Goal: Task Accomplishment & Management: Manage account settings

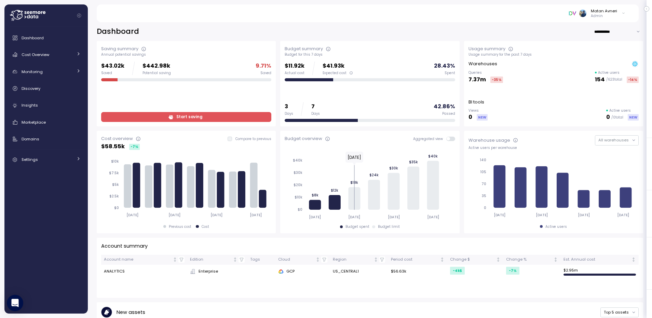
click at [34, 150] on div "Dashboard Cost Overview Compute Workloads Storage Cloud Services Clustering col…" at bounding box center [46, 98] width 78 height 135
click at [32, 156] on link "Settings" at bounding box center [46, 160] width 78 height 14
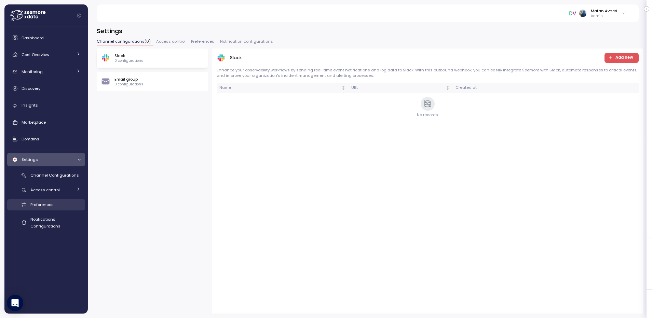
click at [50, 204] on span "Preferences" at bounding box center [41, 204] width 23 height 5
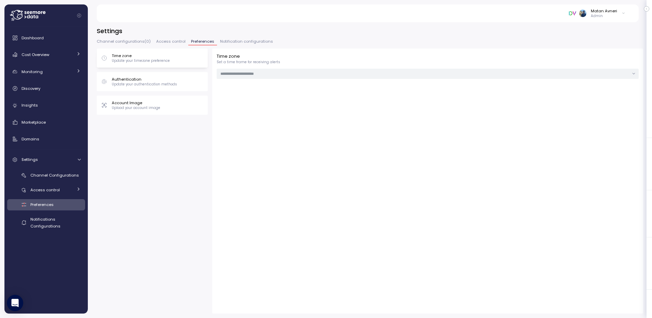
type input "**********"
click at [130, 82] on p "Update your authentication methods" at bounding box center [144, 84] width 65 height 5
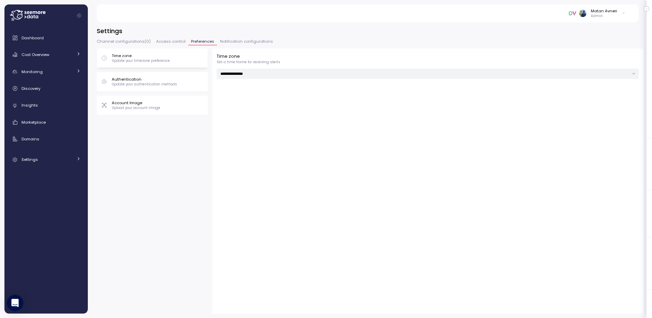
click at [142, 82] on p "Update your authentication methods" at bounding box center [144, 84] width 65 height 5
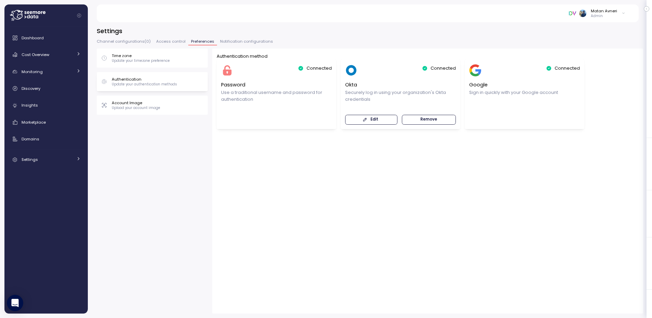
click at [375, 120] on span "Edit" at bounding box center [375, 119] width 8 height 9
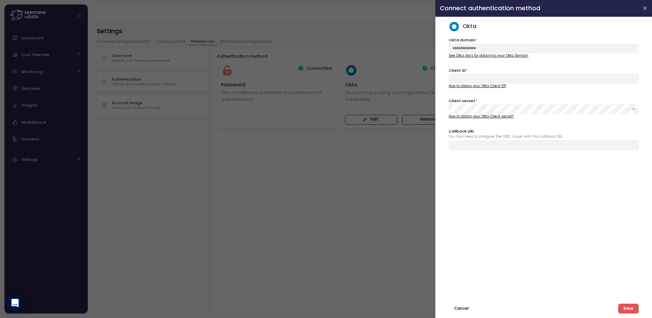
type input "**********"
click at [631, 307] on span "Save" at bounding box center [629, 308] width 10 height 9
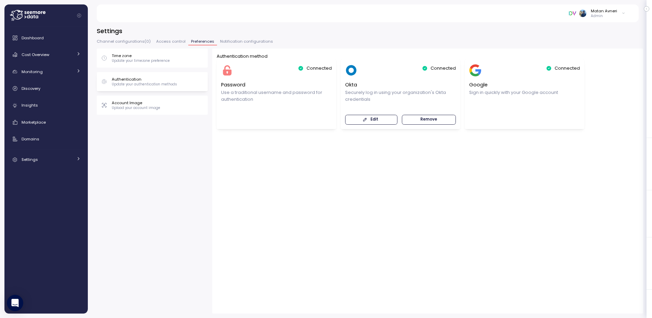
click at [378, 121] on span "Edit" at bounding box center [370, 119] width 43 height 9
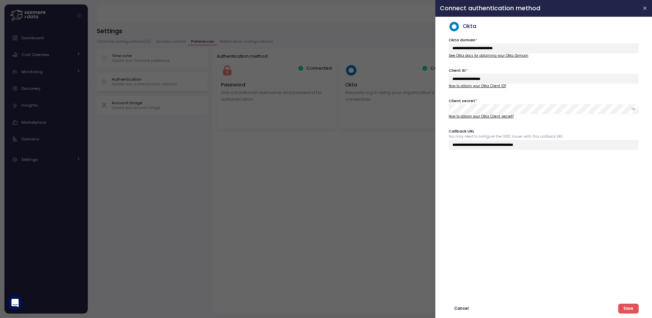
click at [329, 218] on div at bounding box center [326, 159] width 652 height 318
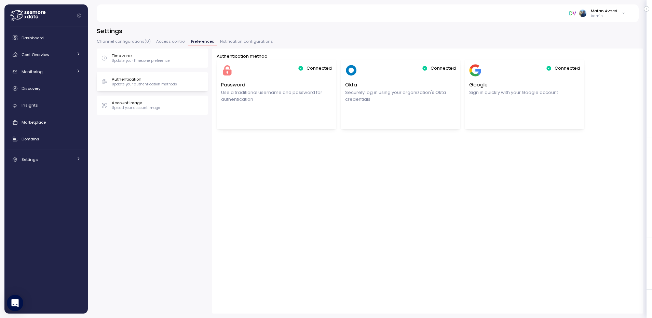
click at [606, 11] on div "Matan Avneri" at bounding box center [604, 10] width 26 height 5
click at [578, 110] on button "Log out" at bounding box center [597, 107] width 55 height 10
